Goal: Task Accomplishment & Management: Complete application form

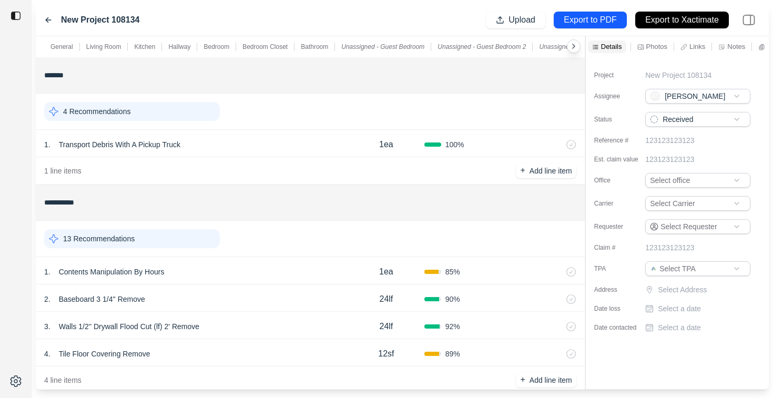
scroll to position [13, 0]
click at [652, 44] on p "Photos" at bounding box center [656, 46] width 21 height 9
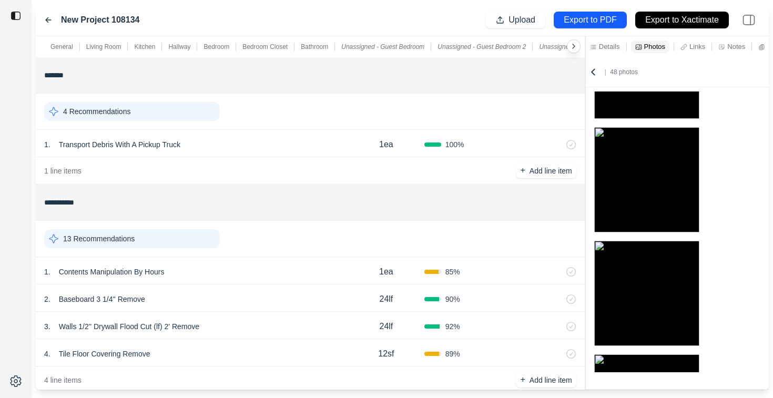
scroll to position [0, 0]
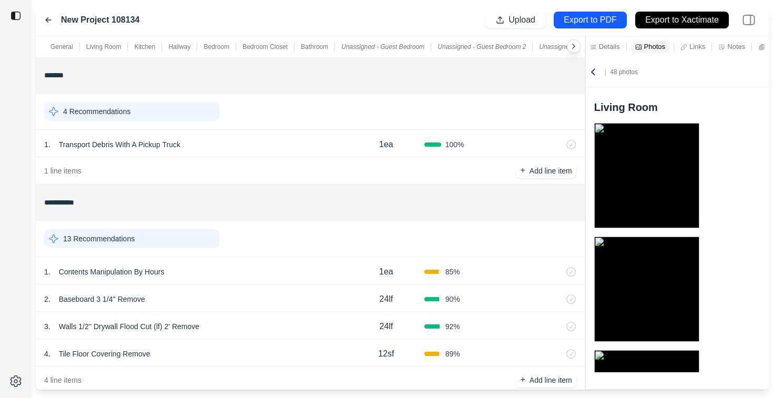
click at [608, 46] on p "Details" at bounding box center [609, 46] width 21 height 9
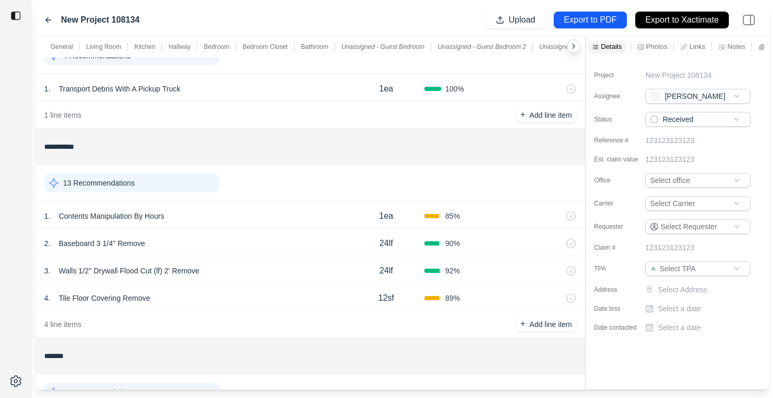
scroll to position [52, 0]
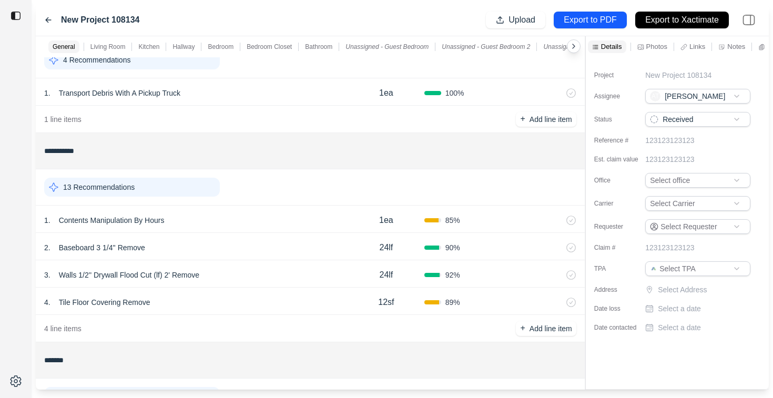
click at [170, 184] on div "13 Recommendations" at bounding box center [132, 187] width 176 height 19
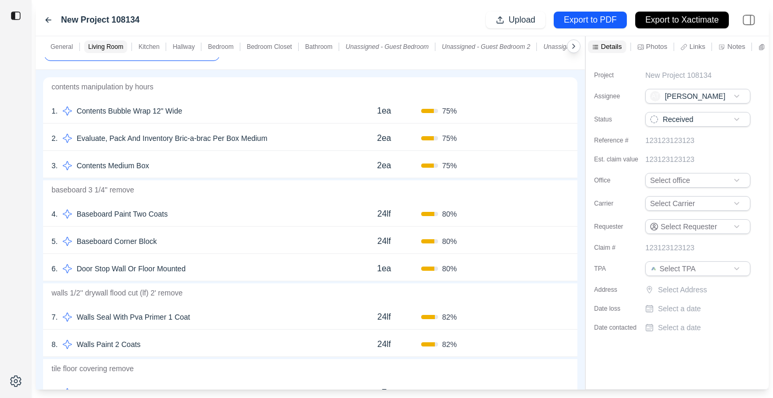
scroll to position [188, 0]
click at [203, 314] on div "7 . Walls Seal With Pva Primer 1 Coat" at bounding box center [199, 317] width 295 height 15
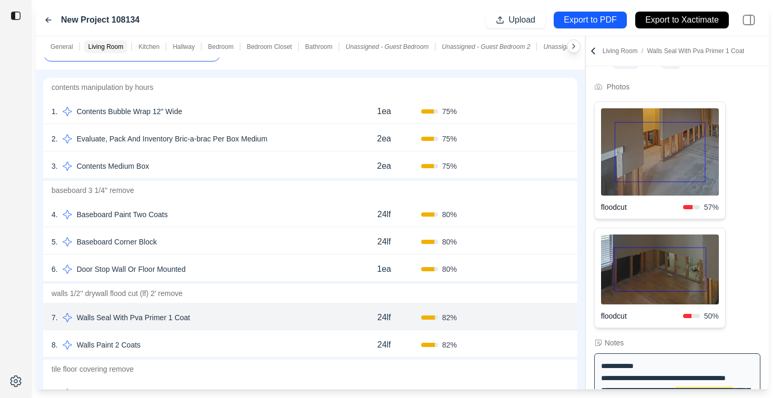
scroll to position [46, 0]
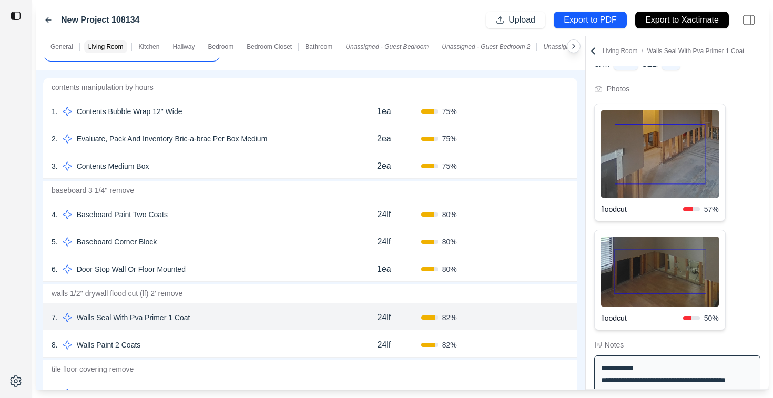
click at [237, 342] on div "8 . Walls Paint 2 Coats" at bounding box center [199, 344] width 295 height 15
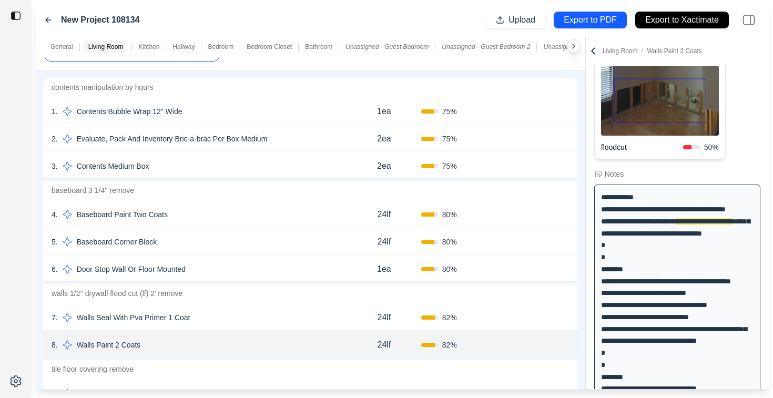
scroll to position [234, 0]
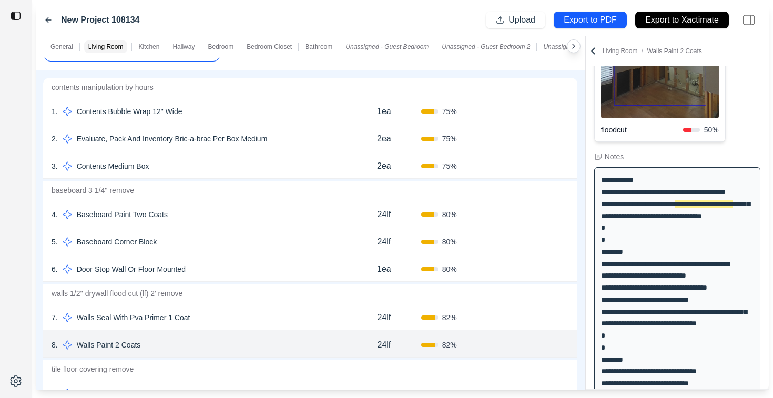
click at [248, 316] on div "7 . Walls Seal With Pva Primer 1 Coat" at bounding box center [199, 317] width 295 height 15
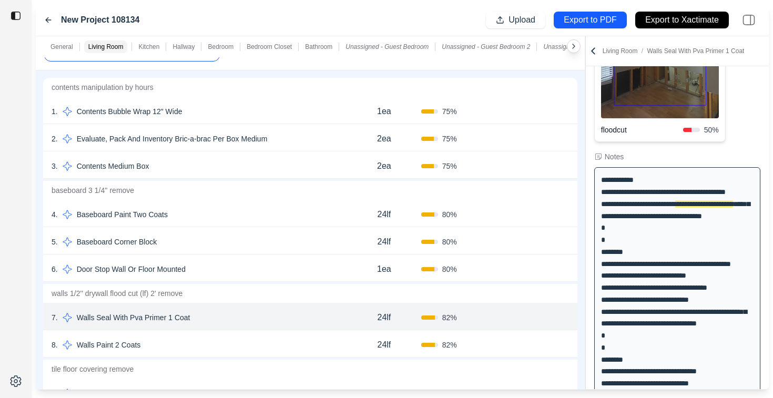
click at [253, 339] on div "8 . Walls Paint 2 Coats" at bounding box center [199, 344] width 295 height 15
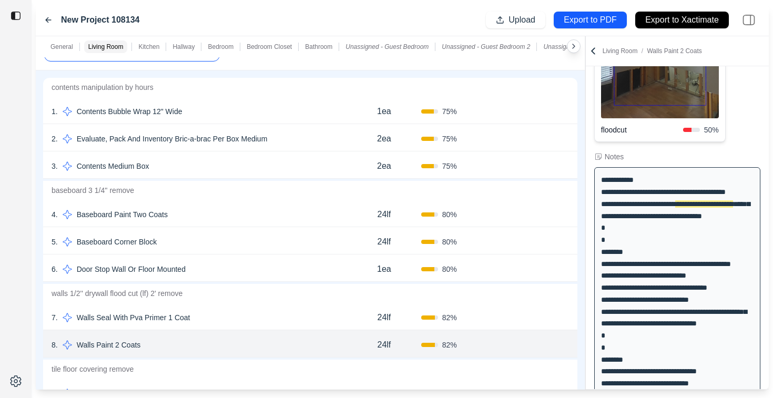
click at [258, 322] on div "7 . Walls Seal With Pva Primer 1 Coat" at bounding box center [199, 317] width 295 height 15
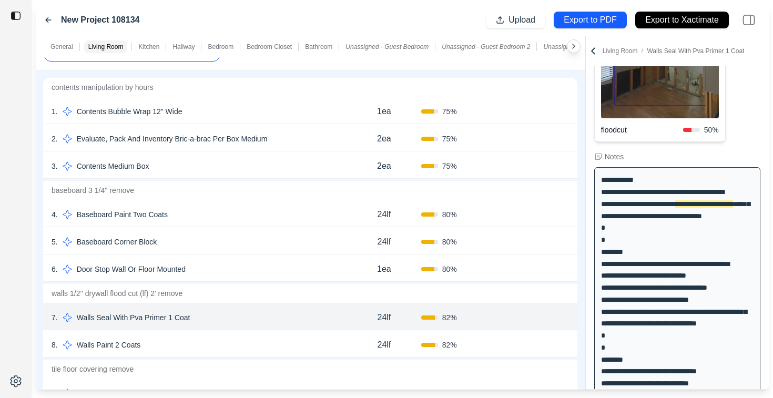
click at [260, 342] on div "8 . Walls Paint 2 Coats" at bounding box center [199, 344] width 295 height 15
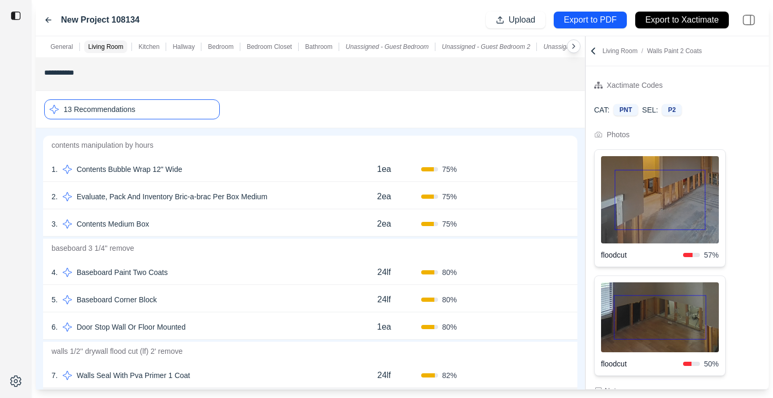
scroll to position [129, 0]
click at [183, 119] on div "13 Recommendations" at bounding box center [132, 110] width 176 height 20
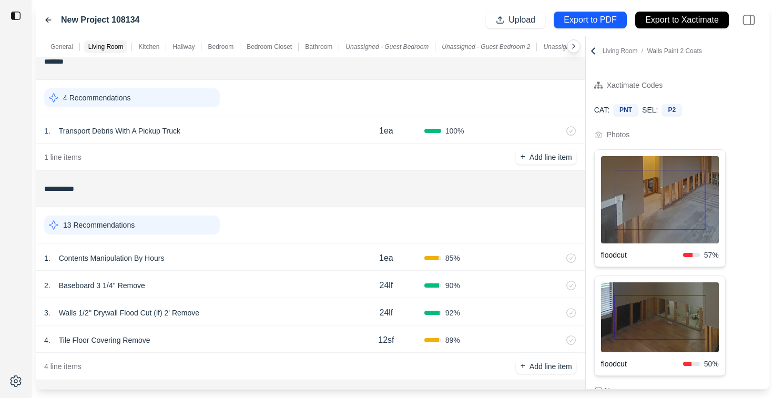
scroll to position [0, 0]
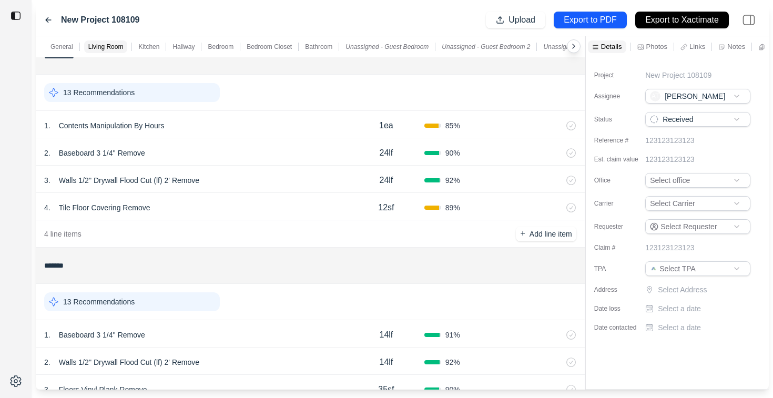
scroll to position [13, 0]
click at [46, 17] on icon at bounding box center [48, 20] width 8 height 8
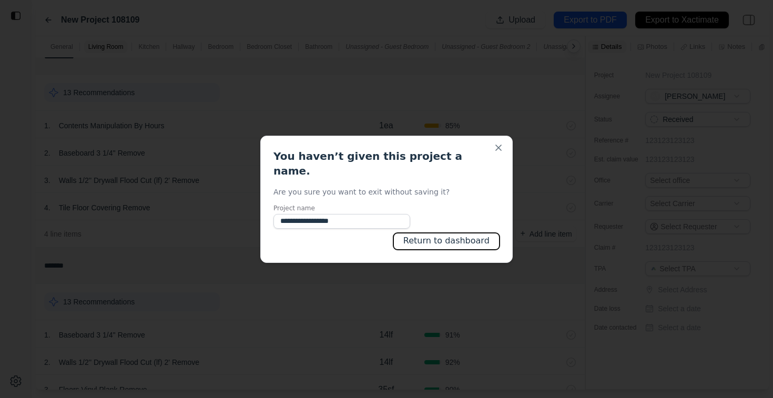
click at [433, 235] on button "Return to dashboard" at bounding box center [446, 241] width 106 height 17
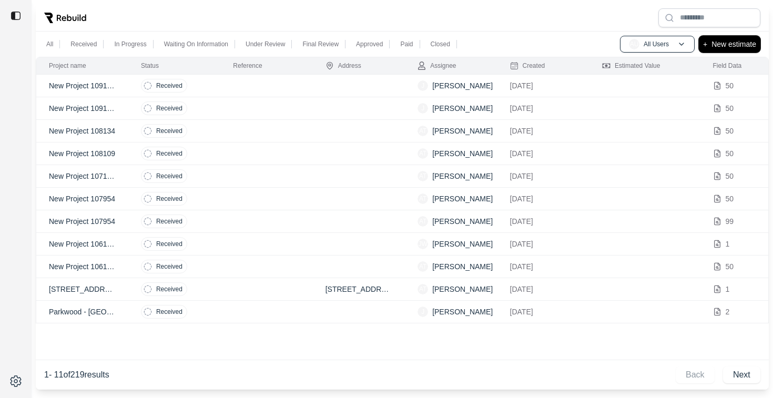
click at [735, 42] on p "New estimate" at bounding box center [733, 44] width 45 height 13
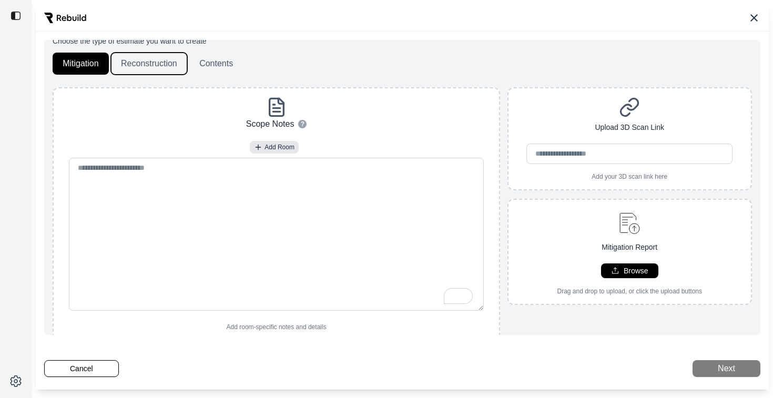
click at [147, 65] on button "Reconstruction" at bounding box center [149, 64] width 76 height 22
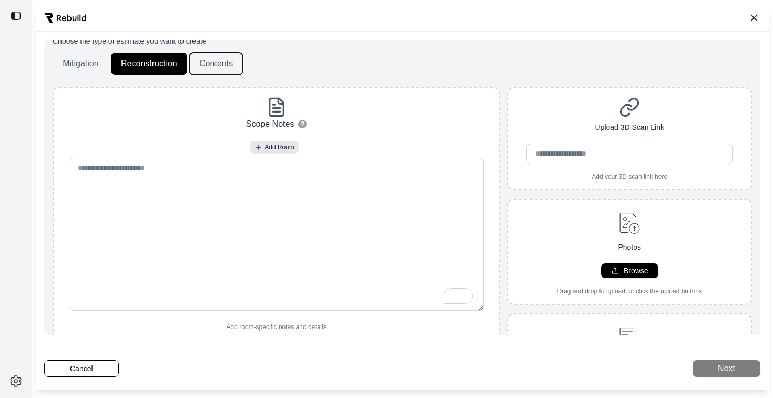
click at [207, 64] on button "Contents" at bounding box center [216, 64] width 54 height 22
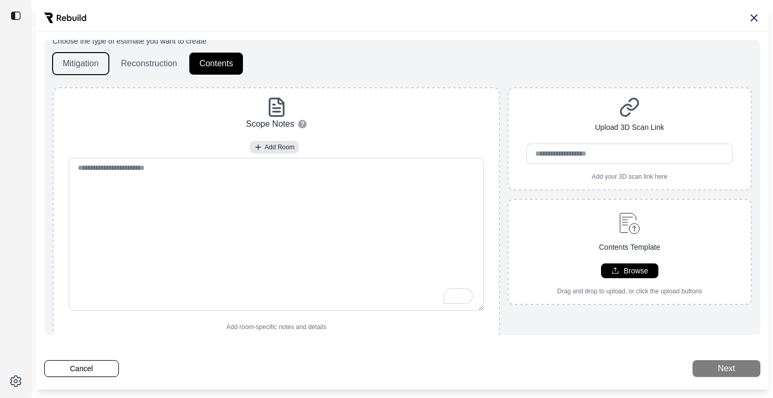
click at [58, 63] on button "Mitigation" at bounding box center [81, 64] width 56 height 22
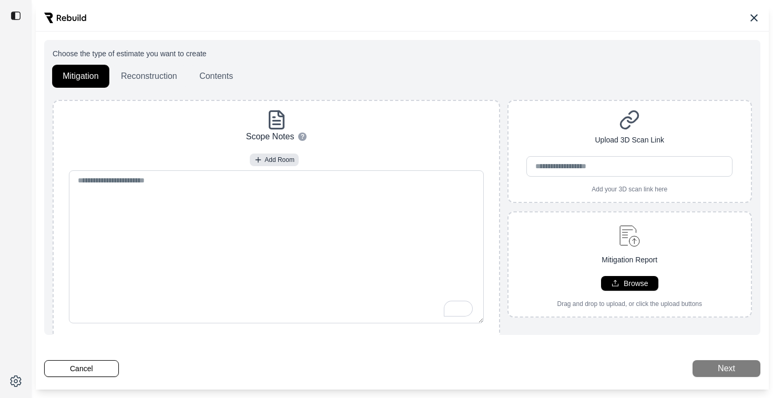
scroll to position [3, 0]
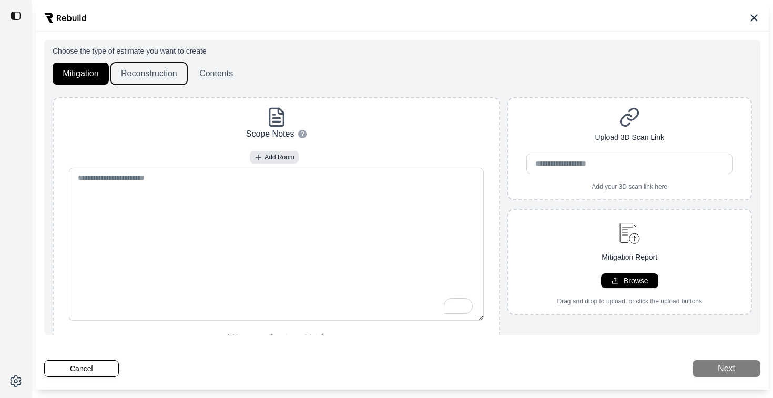
click at [136, 74] on button "Reconstruction" at bounding box center [149, 74] width 76 height 22
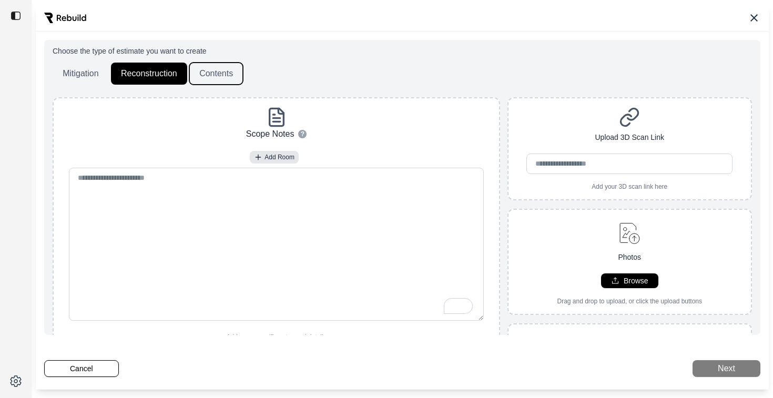
click at [215, 80] on button "Contents" at bounding box center [216, 74] width 54 height 22
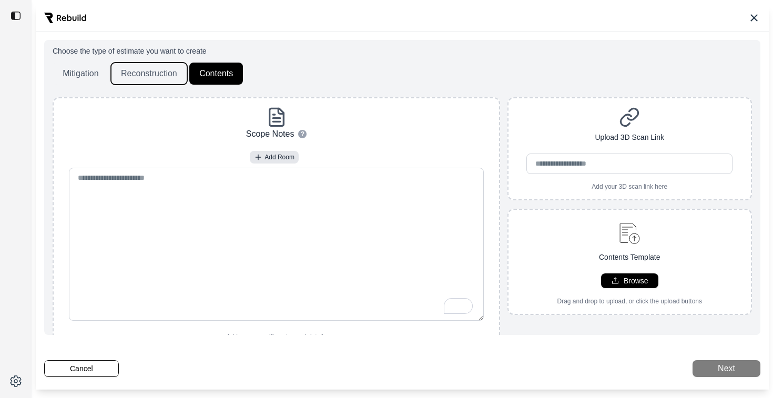
click at [151, 71] on button "Reconstruction" at bounding box center [149, 74] width 76 height 22
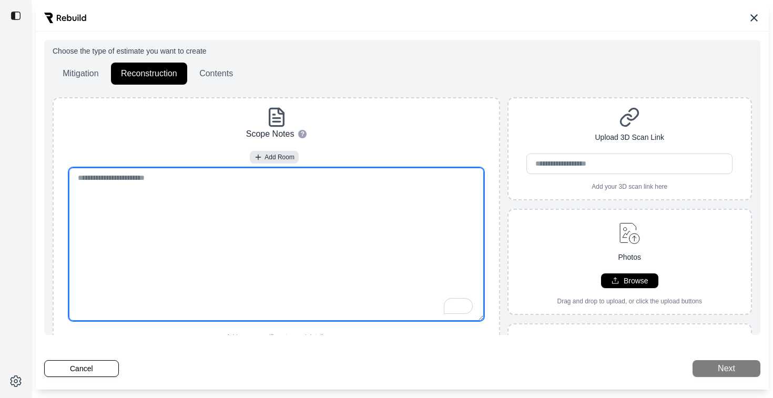
click at [131, 182] on textarea "To enrich screen reader interactions, please activate Accessibility in Grammarl…" at bounding box center [276, 244] width 415 height 153
paste textarea "**********"
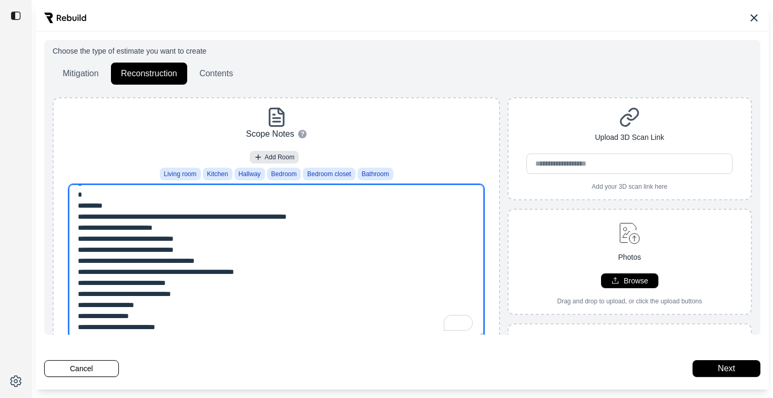
scroll to position [5, 0]
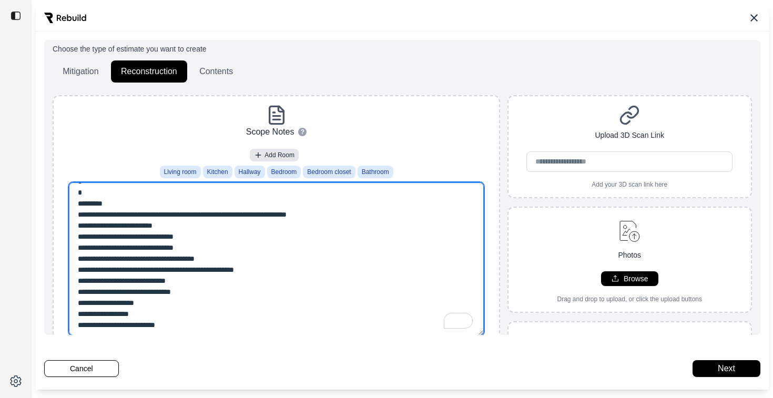
type textarea "**********"
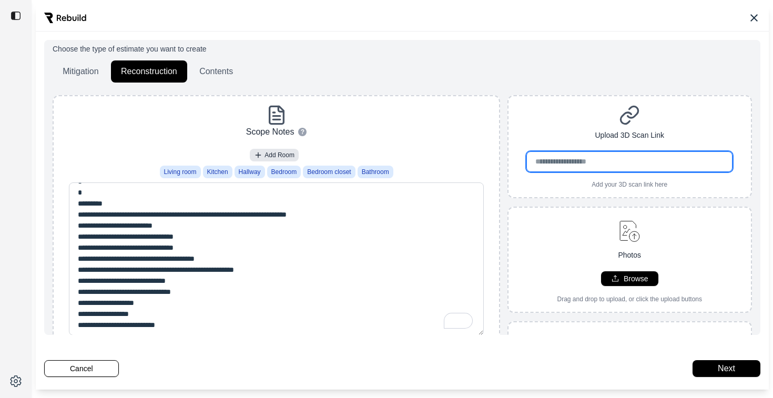
click at [543, 159] on input "url" at bounding box center [629, 161] width 206 height 20
paste input "**********"
type input "**********"
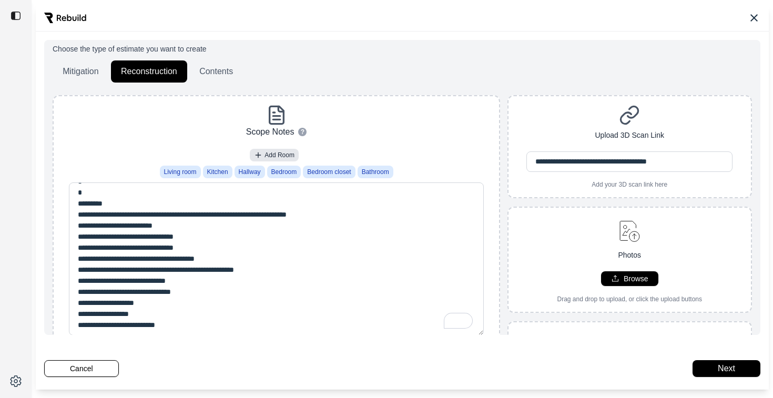
click at [540, 105] on div "**********" at bounding box center [629, 147] width 243 height 84
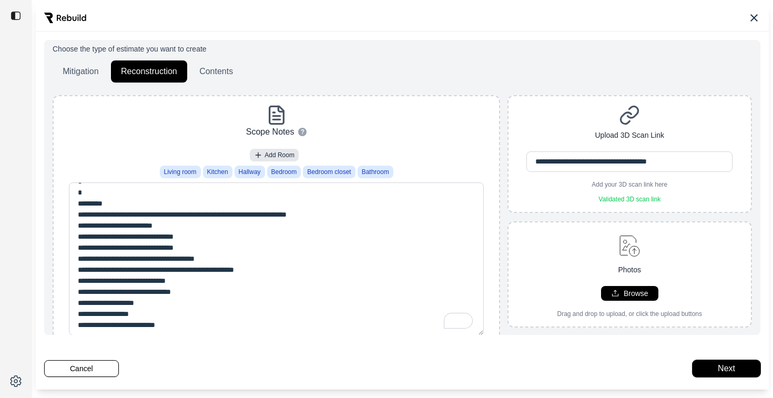
click at [719, 365] on button "Next" at bounding box center [726, 368] width 68 height 17
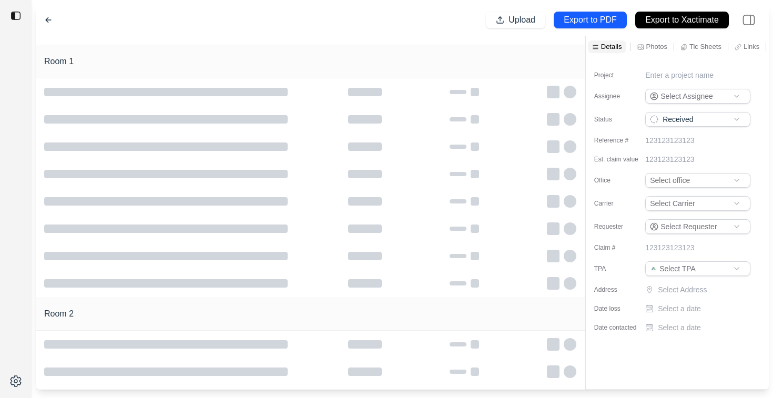
type input "**********"
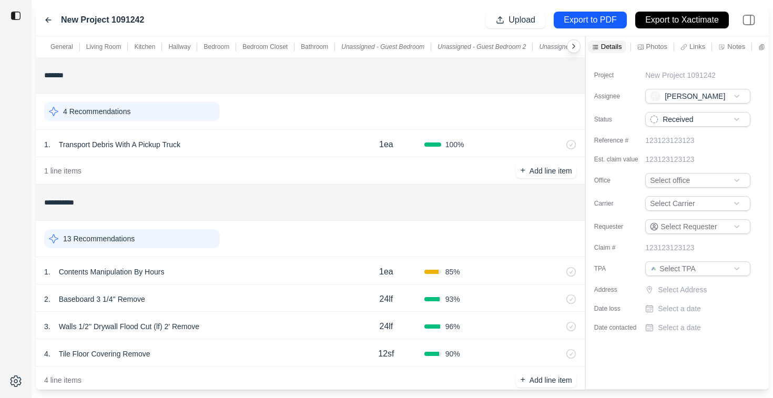
scroll to position [5, 0]
click at [660, 180] on html "**********" at bounding box center [386, 199] width 773 height 398
click at [660, 179] on html "**********" at bounding box center [386, 199] width 773 height 398
click at [613, 177] on label "Office" at bounding box center [620, 180] width 53 height 8
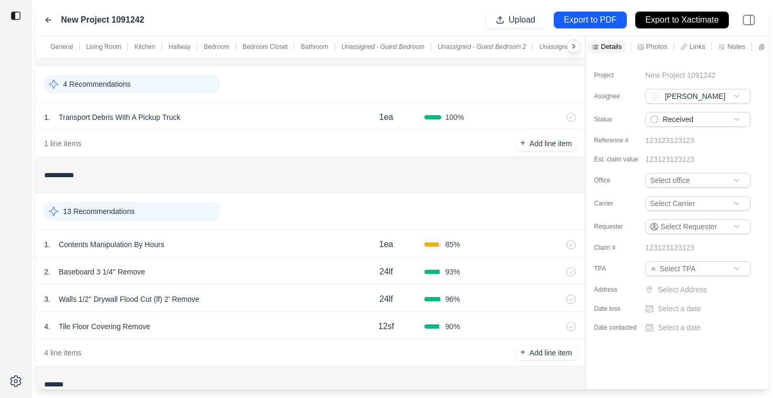
scroll to position [28, 0]
click at [153, 210] on div "13 Recommendations" at bounding box center [132, 210] width 176 height 19
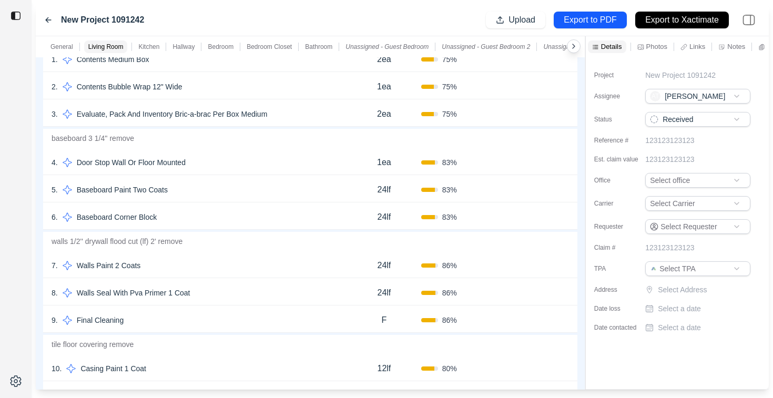
scroll to position [242, 0]
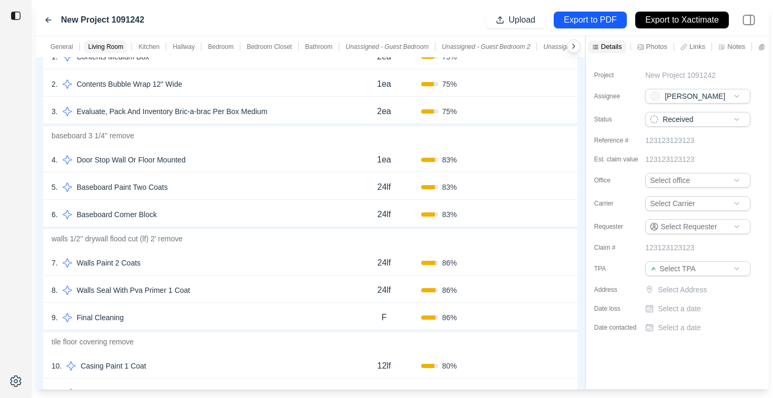
click at [214, 264] on div "7 . Walls Paint 2 Coats" at bounding box center [199, 262] width 295 height 15
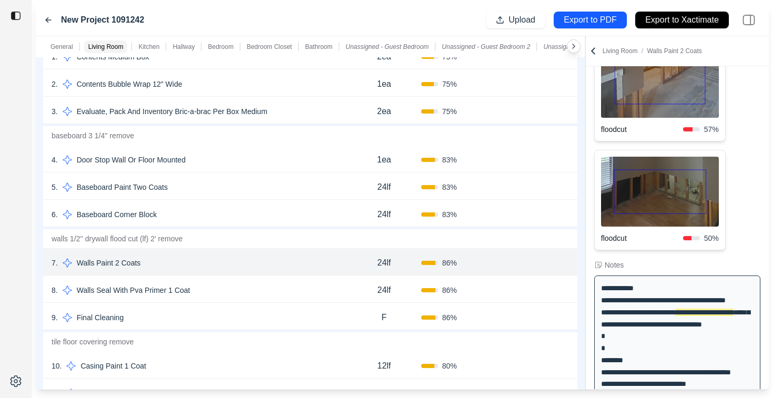
scroll to position [126, 0]
click at [245, 287] on div "8 . Walls Seal With Pva Primer 1 Coat" at bounding box center [199, 290] width 295 height 15
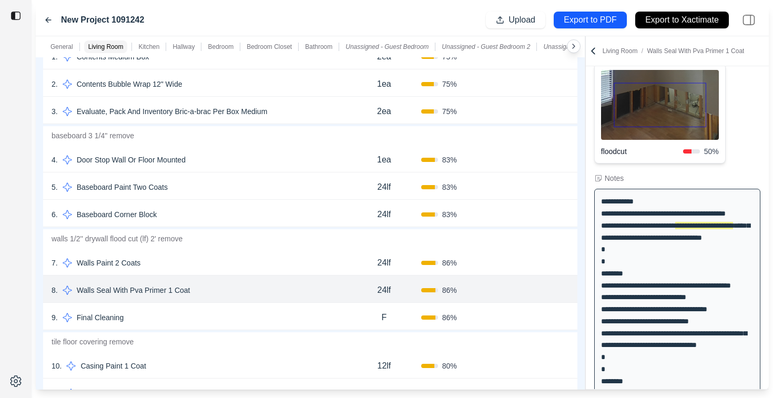
scroll to position [234, 0]
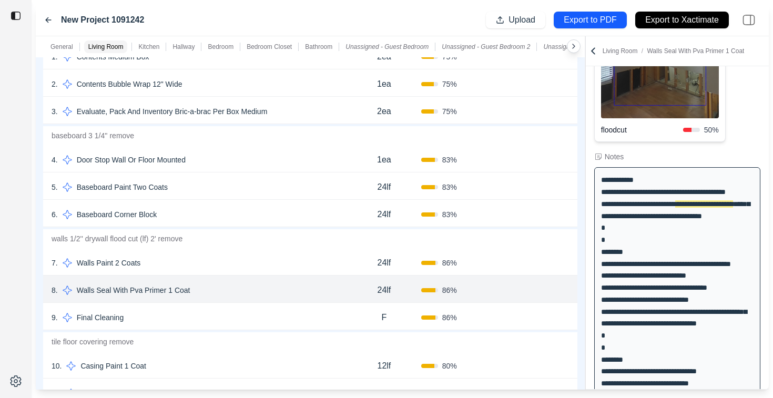
click at [236, 319] on div "9 . Final Cleaning" at bounding box center [199, 317] width 295 height 15
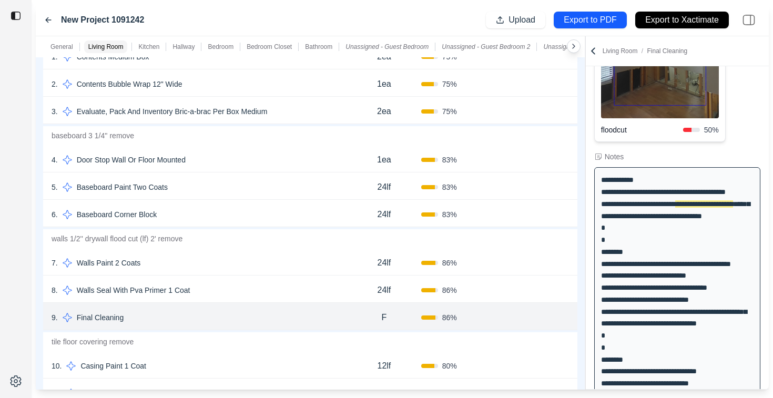
click at [240, 289] on div "8 . Walls Seal With Pva Primer 1 Coat" at bounding box center [199, 290] width 295 height 15
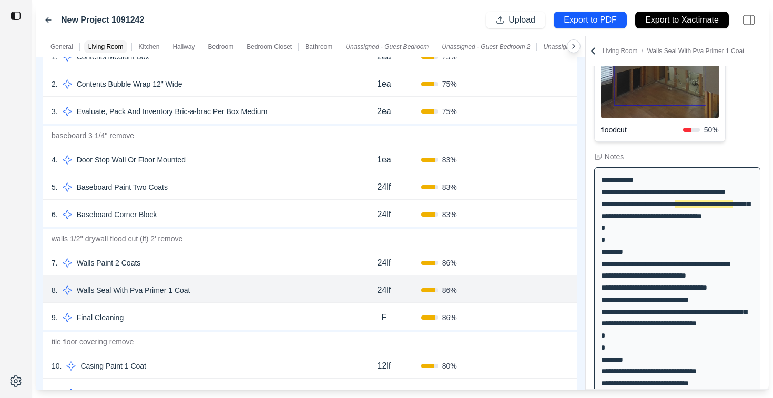
click at [248, 253] on div "7 . Walls Paint 2 Coats 24lf 86 % Confirm" at bounding box center [310, 261] width 534 height 27
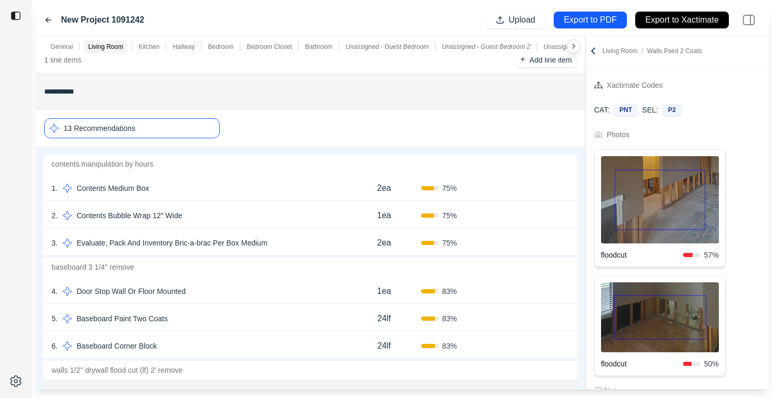
scroll to position [109, 0]
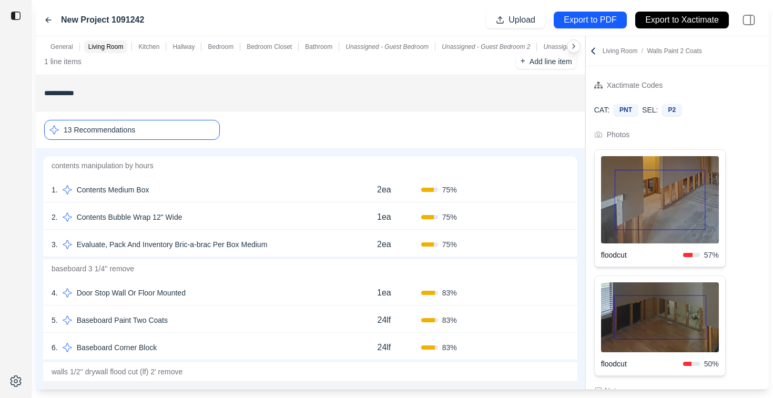
click at [156, 136] on div "13 Recommendations" at bounding box center [132, 130] width 176 height 20
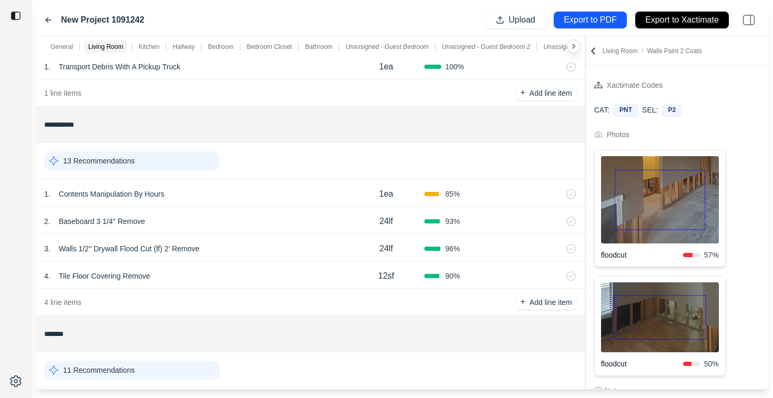
scroll to position [77, 0]
click at [594, 57] on div "Living Room / Walls Paint 2 Coats" at bounding box center [676, 51] width 183 height 30
click at [593, 50] on icon at bounding box center [593, 51] width 11 height 11
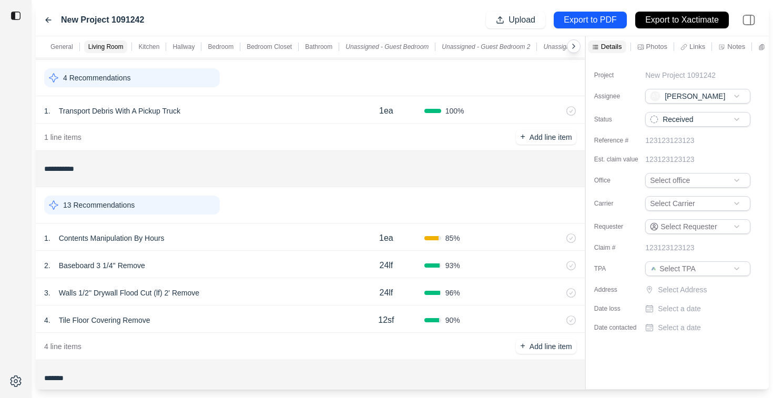
scroll to position [31, 0]
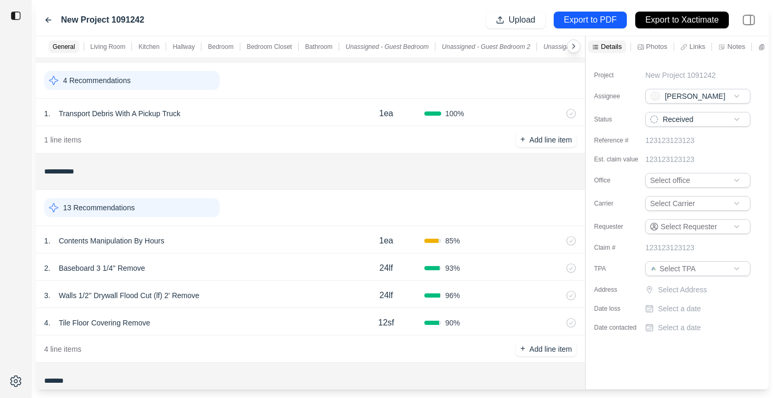
click at [46, 17] on icon at bounding box center [48, 20] width 8 height 8
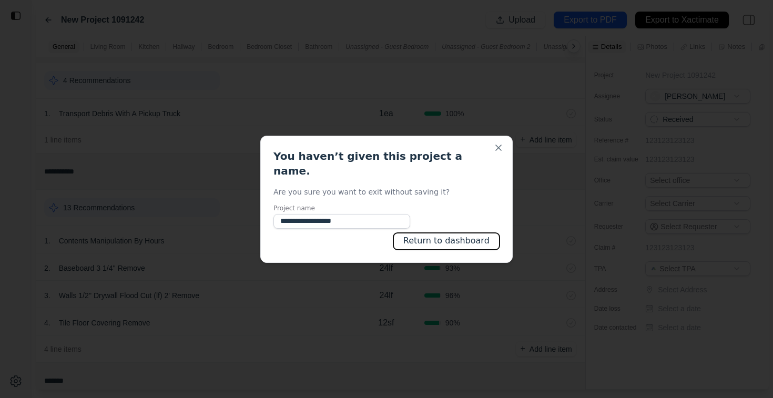
click at [429, 233] on button "Return to dashboard" at bounding box center [446, 241] width 106 height 17
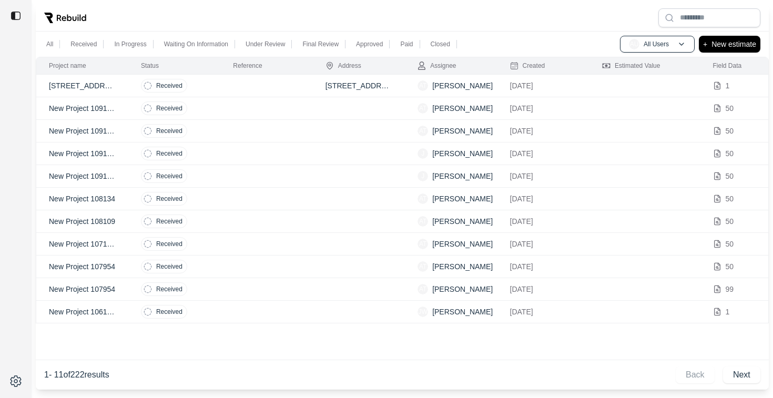
drag, startPoint x: 124, startPoint y: 374, endPoint x: 35, endPoint y: 374, distance: 88.8
click at [36, 374] on div "1 - 11 of 222 results Back Next" at bounding box center [402, 374] width 733 height 30
click at [133, 343] on div "Project name Status Reference Address Assignee Created Estimated Value Field Da…" at bounding box center [402, 223] width 733 height 333
click at [724, 47] on p "New estimate" at bounding box center [733, 44] width 45 height 13
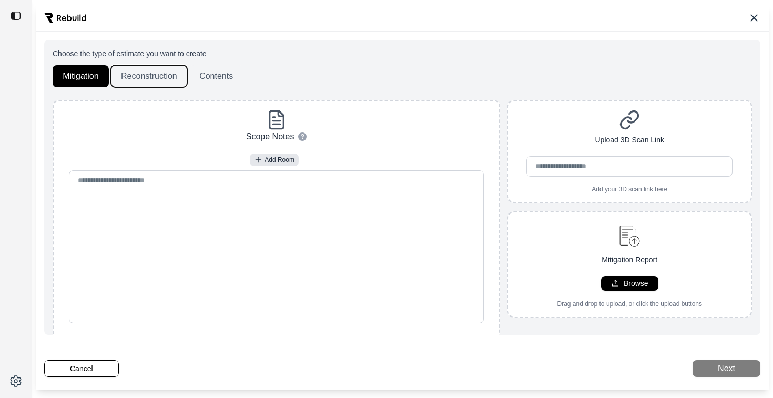
click at [141, 79] on button "Reconstruction" at bounding box center [149, 76] width 76 height 22
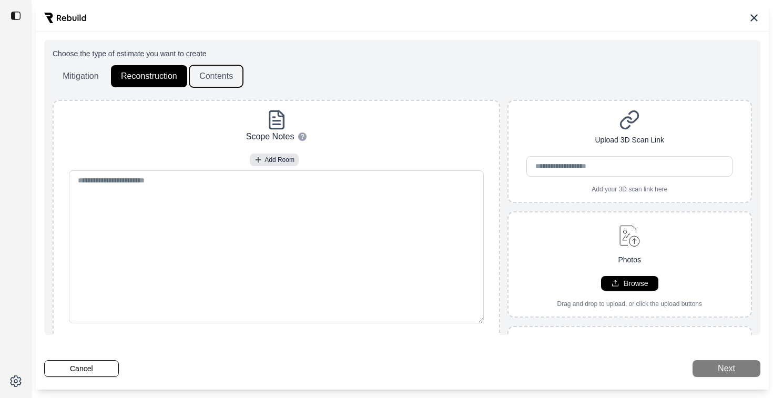
click at [218, 81] on button "Contents" at bounding box center [216, 76] width 54 height 22
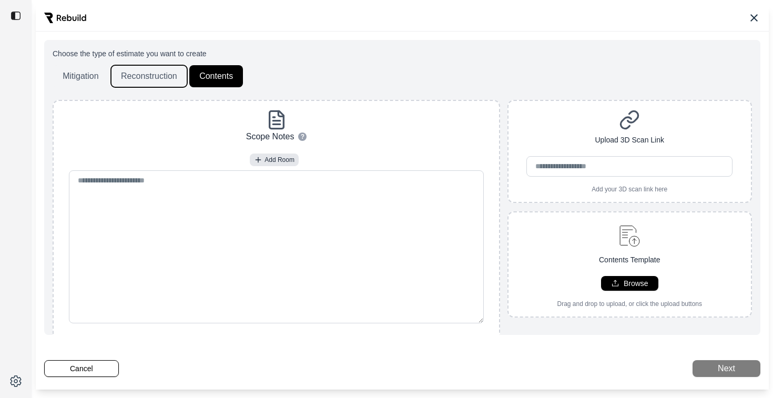
click at [140, 79] on button "Reconstruction" at bounding box center [149, 76] width 76 height 22
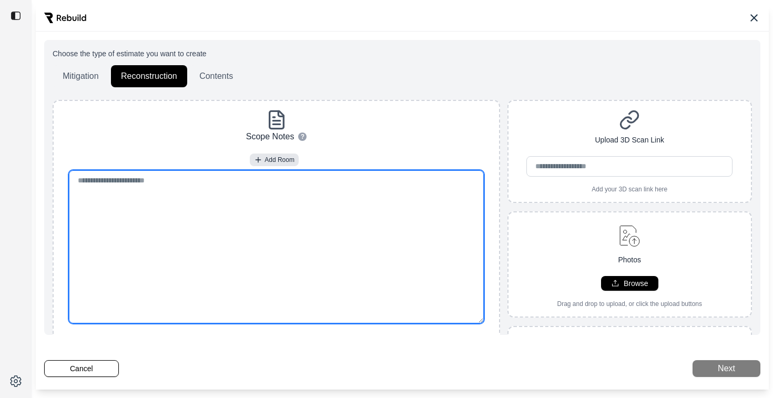
click at [176, 199] on textarea at bounding box center [276, 246] width 415 height 153
paste textarea "**********"
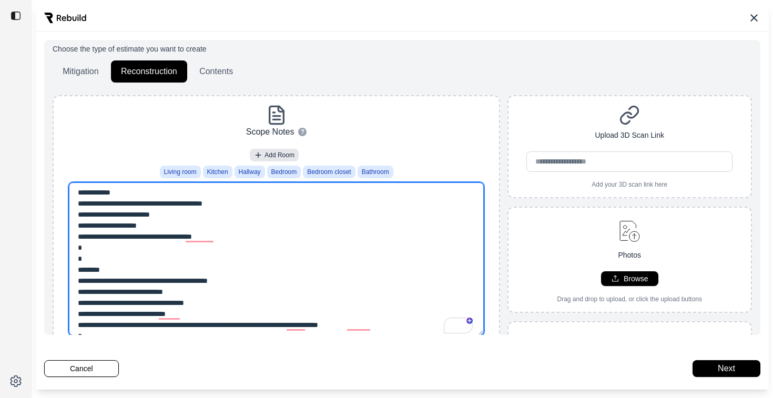
scroll to position [5, 0]
type textarea "**********"
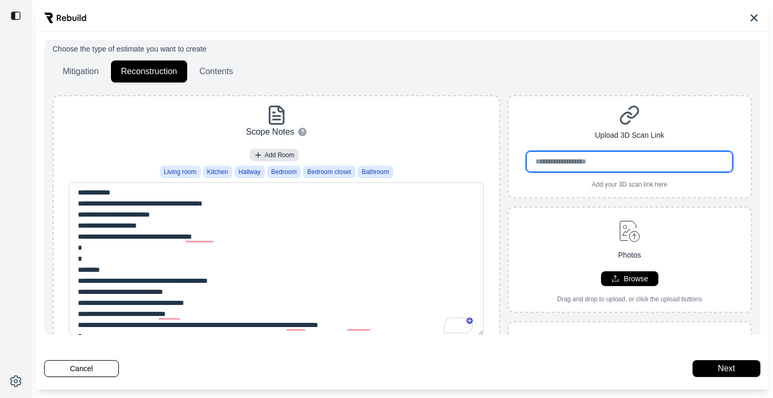
click at [554, 163] on input "url" at bounding box center [629, 161] width 206 height 20
paste input "**********"
type input "**********"
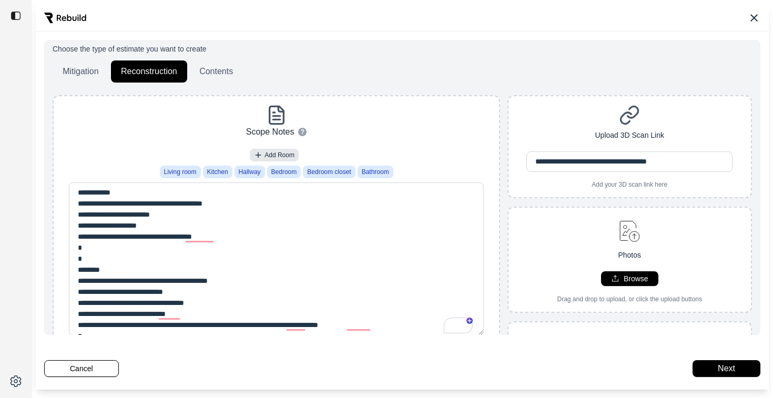
click at [557, 124] on div "**********" at bounding box center [629, 147] width 243 height 84
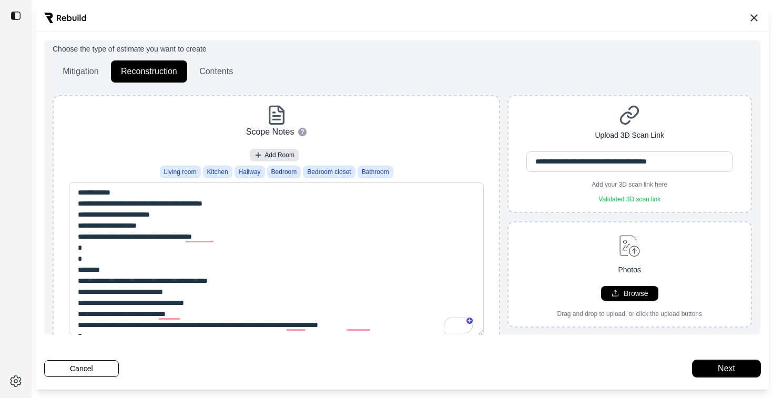
click at [720, 366] on button "Next" at bounding box center [726, 368] width 68 height 17
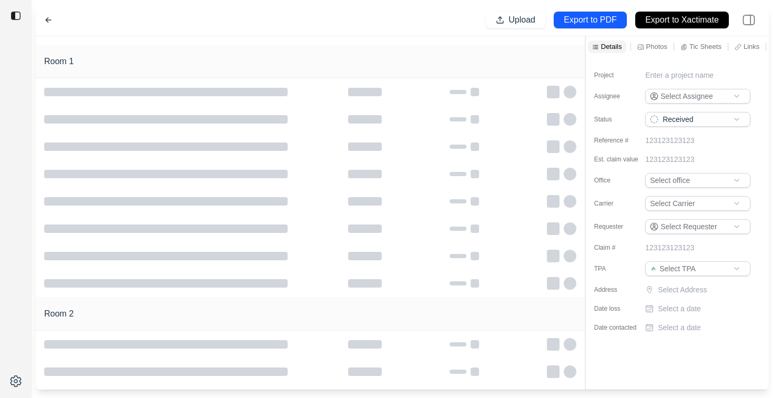
type input "**********"
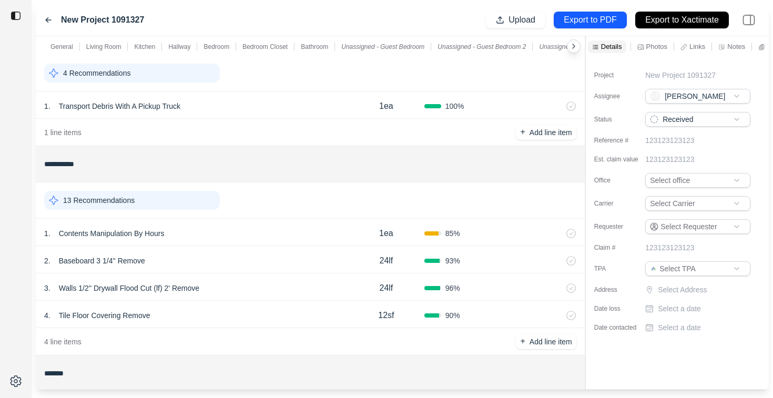
scroll to position [44, 0]
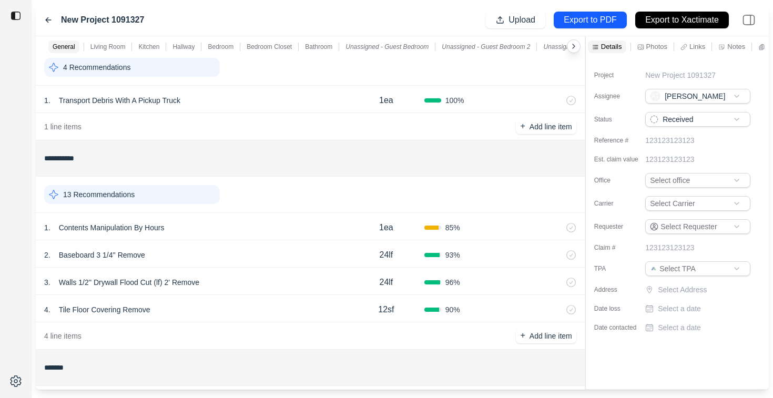
click at [196, 196] on div "13 Recommendations" at bounding box center [132, 194] width 176 height 19
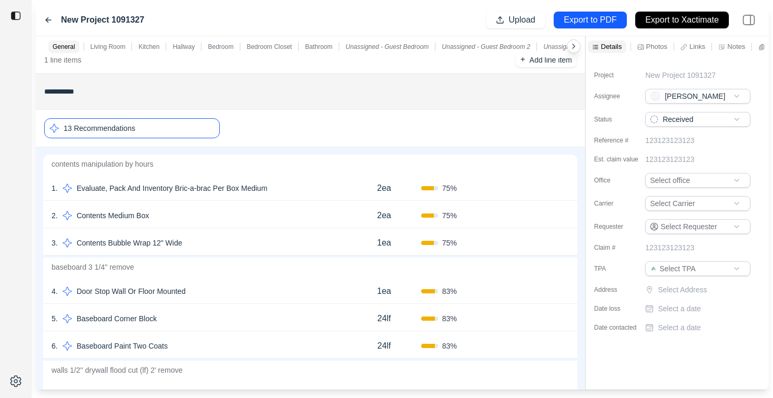
scroll to position [111, 0]
click at [188, 125] on div "13 Recommendations" at bounding box center [132, 128] width 176 height 20
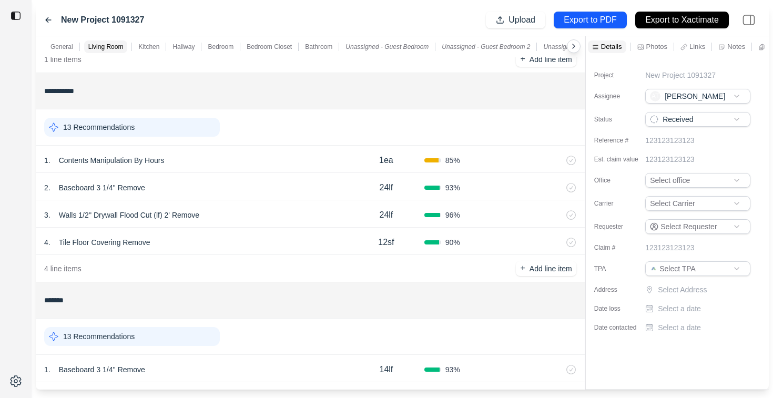
click at [215, 181] on div "2 . Baseboard 3 1/4'' Remove" at bounding box center [196, 187] width 304 height 15
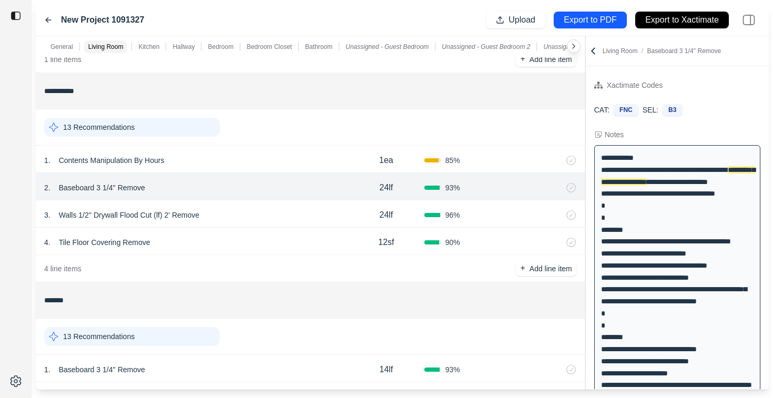
click at [235, 159] on div "1 . Contents Manipulation By Hours" at bounding box center [196, 160] width 304 height 15
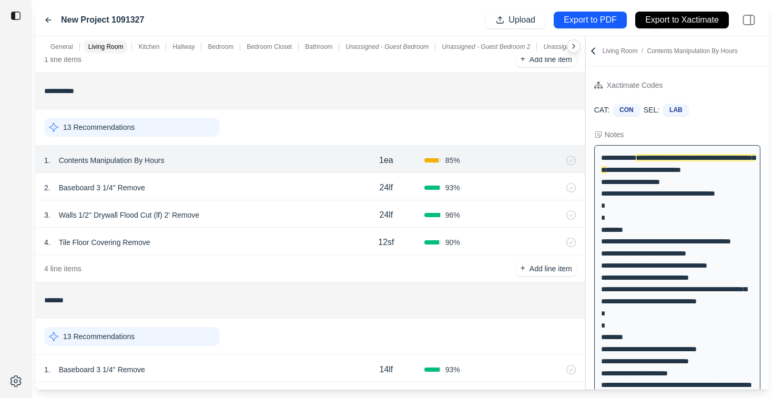
click at [235, 181] on div "2 . Baseboard 3 1/4'' Remove" at bounding box center [196, 187] width 304 height 15
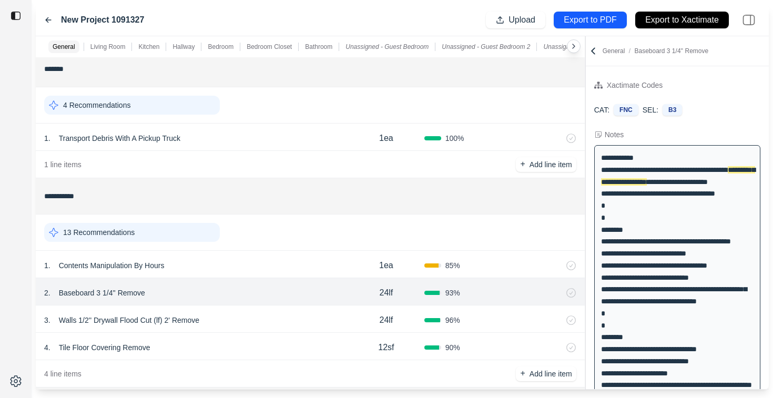
scroll to position [0, 0]
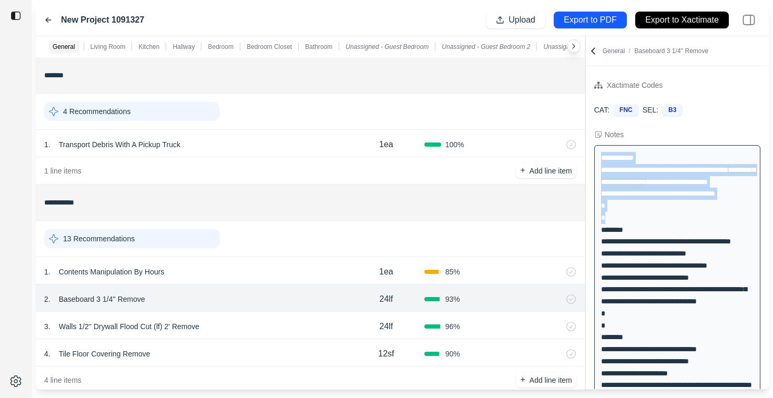
drag, startPoint x: 601, startPoint y: 158, endPoint x: 715, endPoint y: 243, distance: 142.7
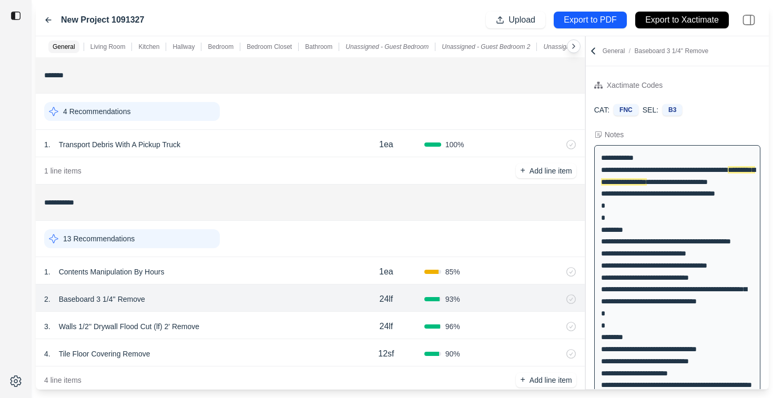
click at [266, 300] on div "2 . Baseboard 3 1/4'' Remove" at bounding box center [196, 299] width 304 height 15
drag, startPoint x: 691, startPoint y: 109, endPoint x: 595, endPoint y: 105, distance: 95.7
click at [594, 105] on div "CAT: FNC SEL: B3" at bounding box center [677, 110] width 166 height 12
click at [726, 117] on div "CAT: FNC SEL: B3" at bounding box center [676, 110] width 183 height 28
